Goal: Information Seeking & Learning: Learn about a topic

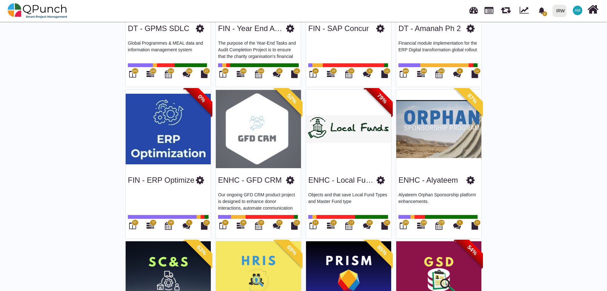
scroll to position [316, 0]
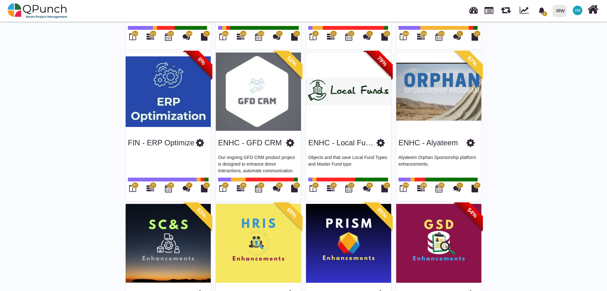
click at [256, 144] on link "ENHC - GFD CRM" at bounding box center [250, 142] width 64 height 9
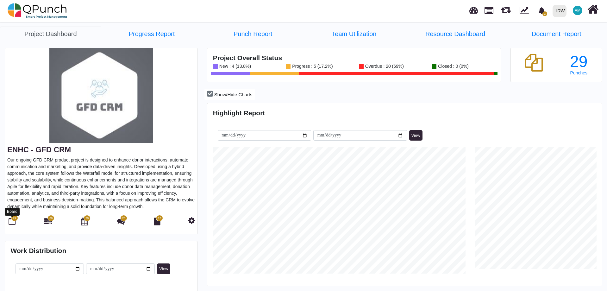
scroll to position [126, 131]
click at [11, 223] on icon at bounding box center [12, 221] width 7 height 8
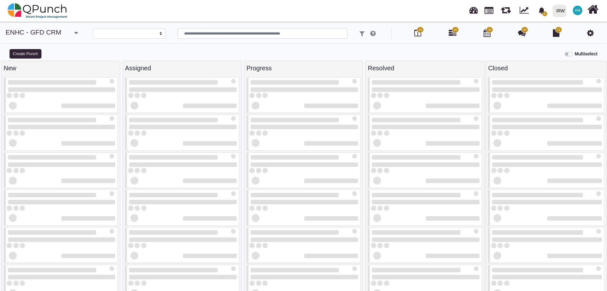
select select
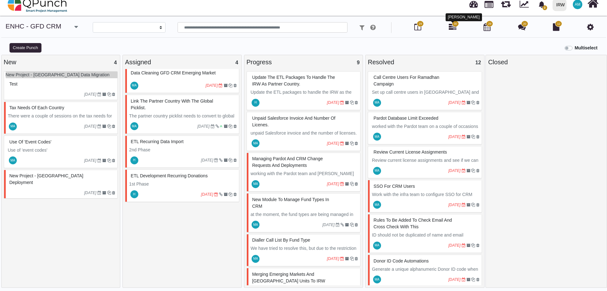
drag, startPoint x: 452, startPoint y: 28, endPoint x: 455, endPoint y: 34, distance: 5.8
click at [452, 29] on icon at bounding box center [453, 27] width 8 height 8
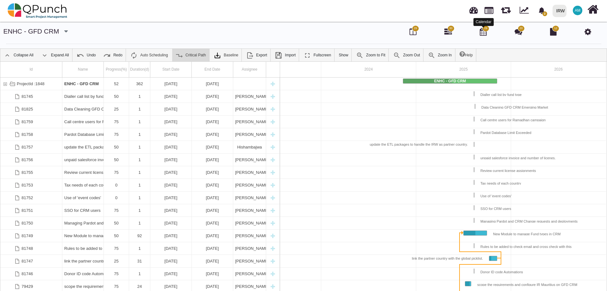
click at [484, 34] on icon at bounding box center [483, 32] width 7 height 8
select select "****"
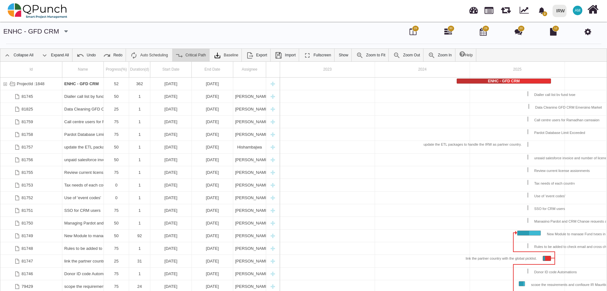
scroll to position [0, 54]
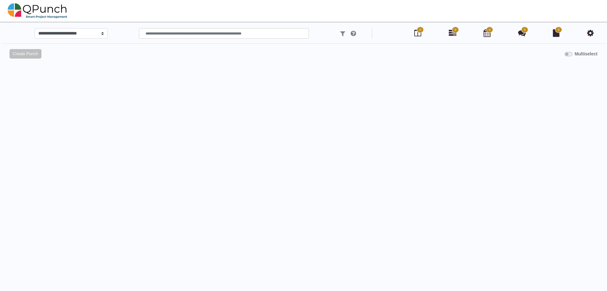
scroll to position [6, 0]
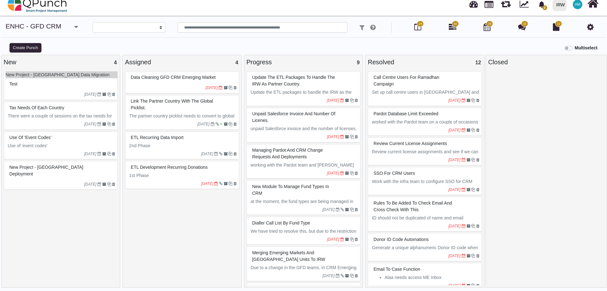
select select
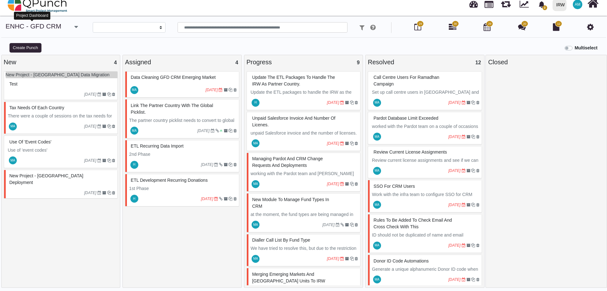
click at [21, 24] on link "ENHC - GFD CRM" at bounding box center [34, 25] width 56 height 7
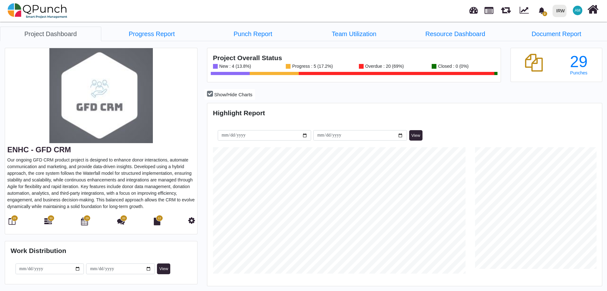
scroll to position [174, 393]
click at [343, 36] on link "Team Utilization" at bounding box center [353, 34] width 101 height 15
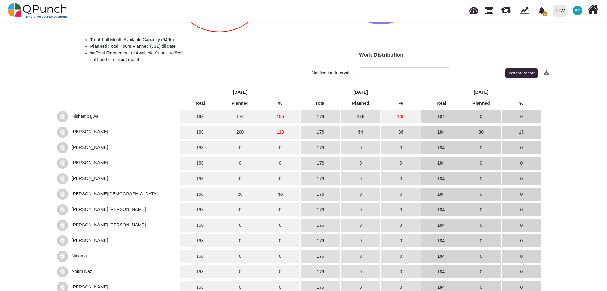
scroll to position [147, 0]
drag, startPoint x: 196, startPoint y: 131, endPoint x: 205, endPoint y: 130, distance: 9.2
click at [205, 130] on td "168" at bounding box center [200, 132] width 40 height 13
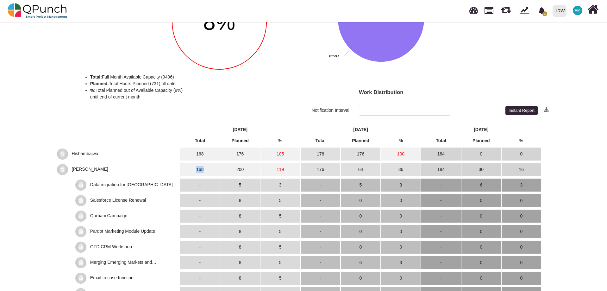
scroll to position [127, 0]
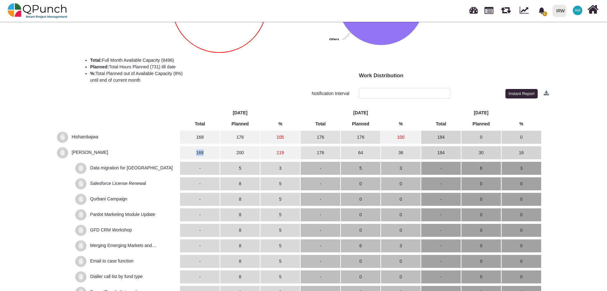
click at [202, 153] on td "168" at bounding box center [200, 152] width 40 height 13
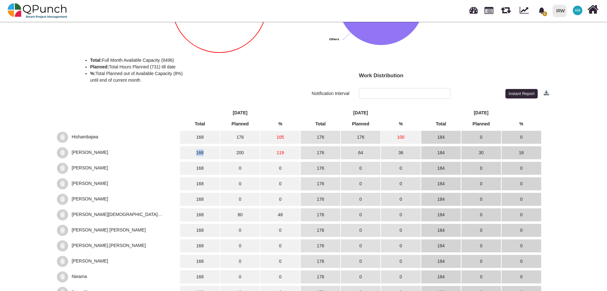
click at [209, 153] on td "168" at bounding box center [200, 152] width 40 height 13
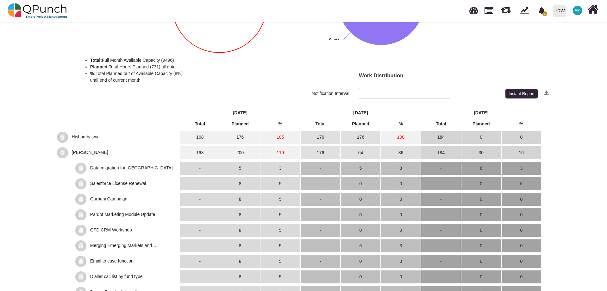
click at [168, 141] on span "Hishambajwa" at bounding box center [117, 137] width 121 height 11
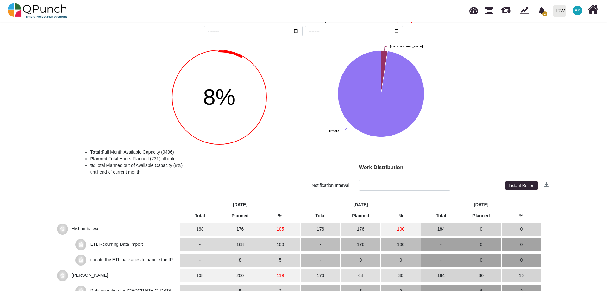
scroll to position [0, 0]
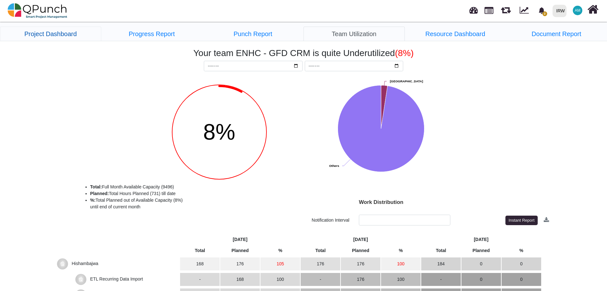
click at [57, 38] on link "Project Dashboard" at bounding box center [50, 34] width 101 height 15
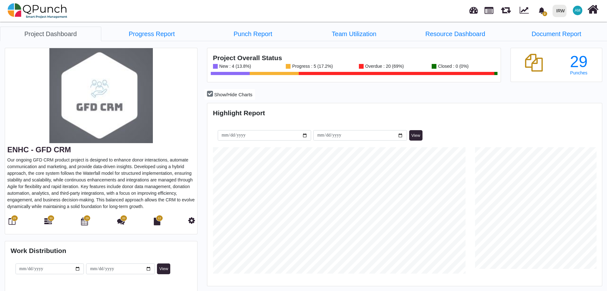
scroll to position [126, 131]
click at [489, 13] on link at bounding box center [488, 9] width 9 height 11
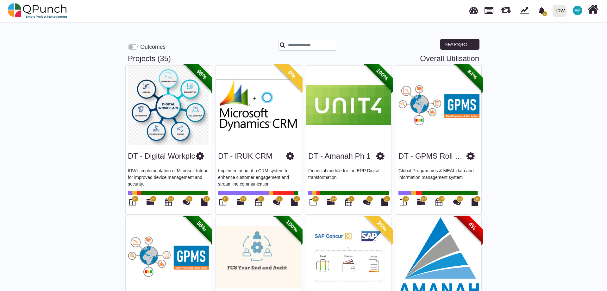
click at [140, 46] on label "Outcomes" at bounding box center [152, 47] width 25 height 8
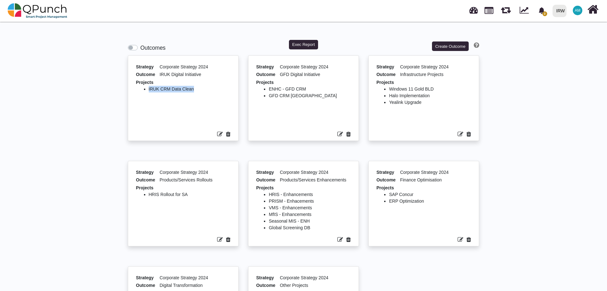
drag, startPoint x: 194, startPoint y: 90, endPoint x: 148, endPoint y: 91, distance: 45.9
click at [148, 91] on ul "IRUK CRM Data Clean" at bounding box center [183, 106] width 95 height 41
click at [170, 93] on ul "IRUK CRM Data Clean" at bounding box center [183, 106] width 95 height 41
drag, startPoint x: 201, startPoint y: 91, endPoint x: 136, endPoint y: 91, distance: 64.8
click at [136, 91] on ul "IRUK CRM Data Clean" at bounding box center [183, 106] width 95 height 41
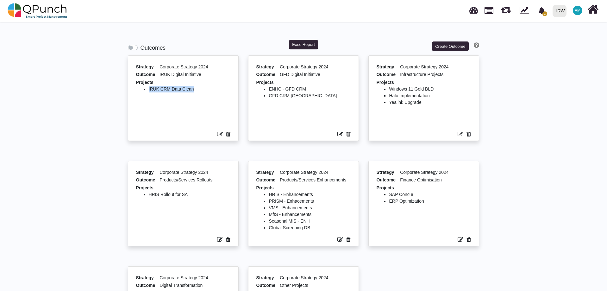
click at [176, 91] on li "IRUK CRM Data Clean" at bounding box center [190, 89] width 82 height 7
click at [310, 46] on button "Exec Report" at bounding box center [303, 44] width 29 height 9
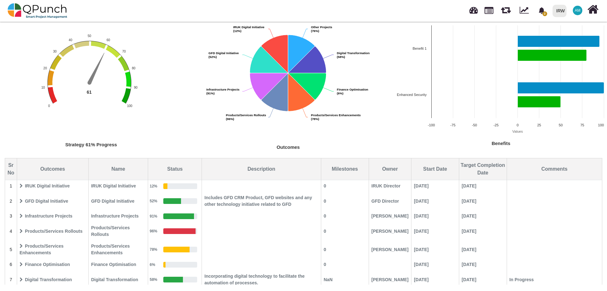
click at [22, 185] on icon at bounding box center [21, 185] width 3 height 4
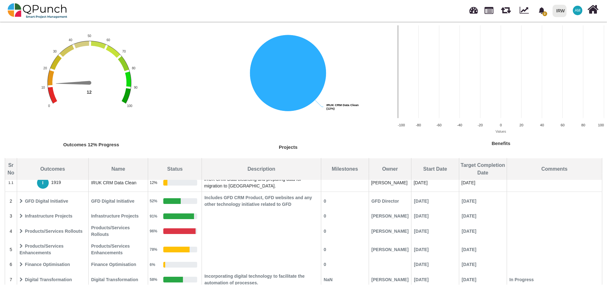
scroll to position [34, 0]
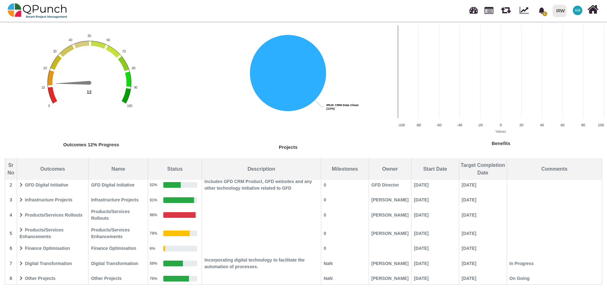
click at [20, 230] on icon at bounding box center [21, 229] width 3 height 4
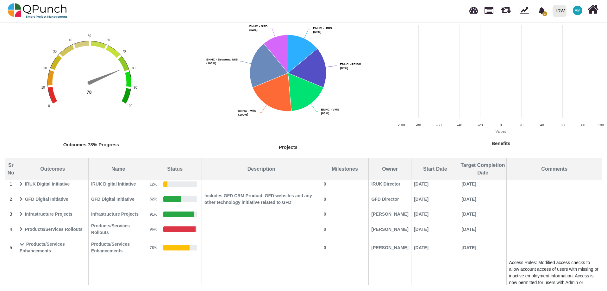
scroll to position [0, 0]
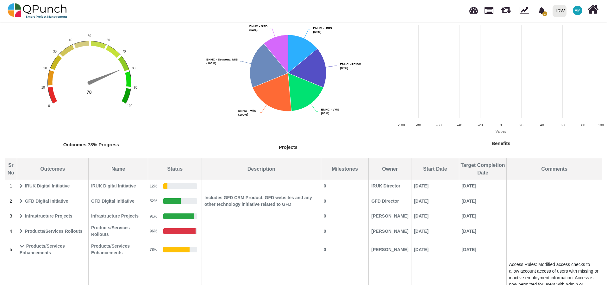
click at [20, 248] on icon at bounding box center [22, 246] width 4 height 4
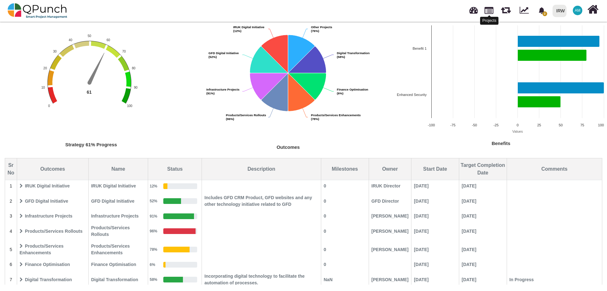
click at [487, 9] on link at bounding box center [488, 9] width 9 height 11
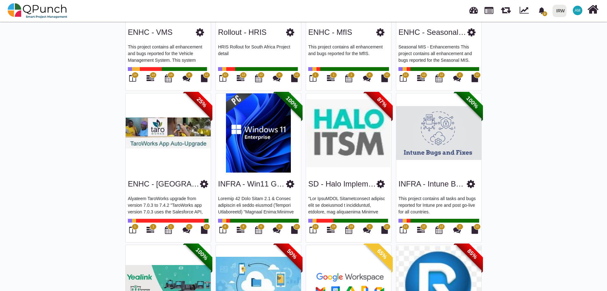
scroll to position [791, 0]
